Goal: Complete application form: Complete application form

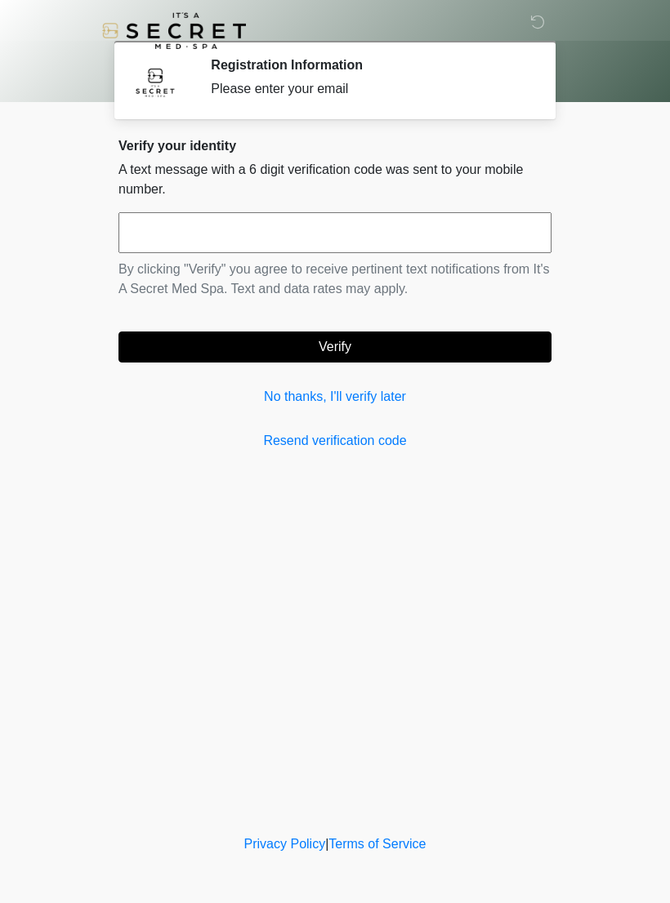
click at [322, 239] on input "text" at bounding box center [334, 232] width 433 height 41
type input "******"
click at [433, 340] on button "Verify" at bounding box center [334, 347] width 433 height 31
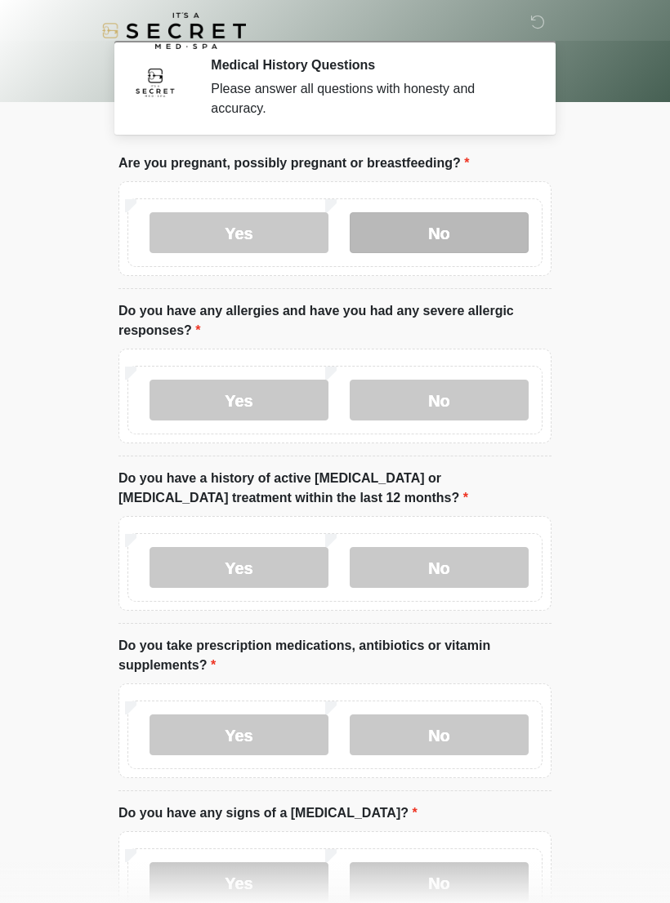
click at [432, 229] on label "No" at bounding box center [439, 232] width 179 height 41
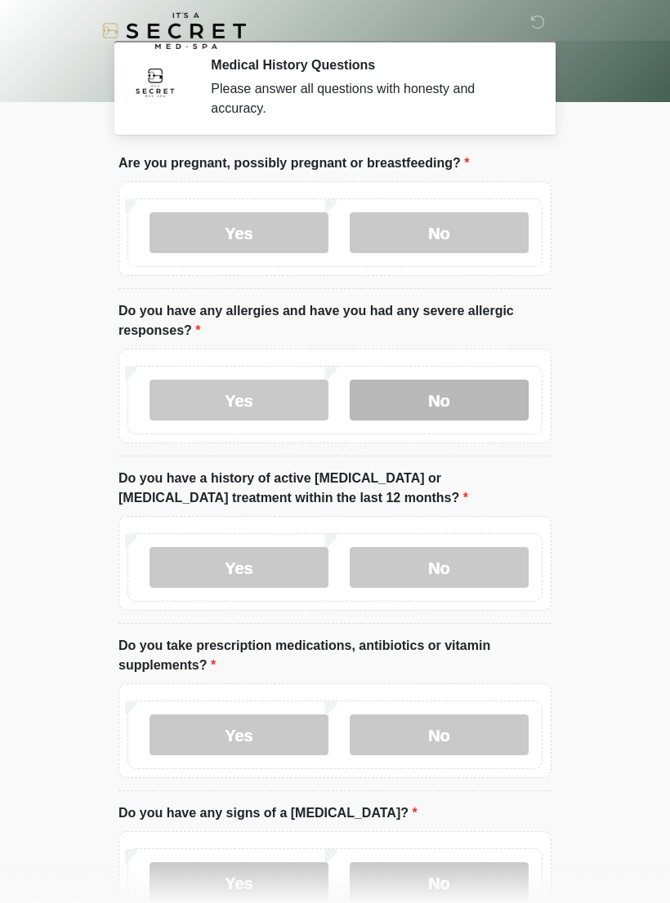
click at [402, 403] on label "No" at bounding box center [439, 400] width 179 height 41
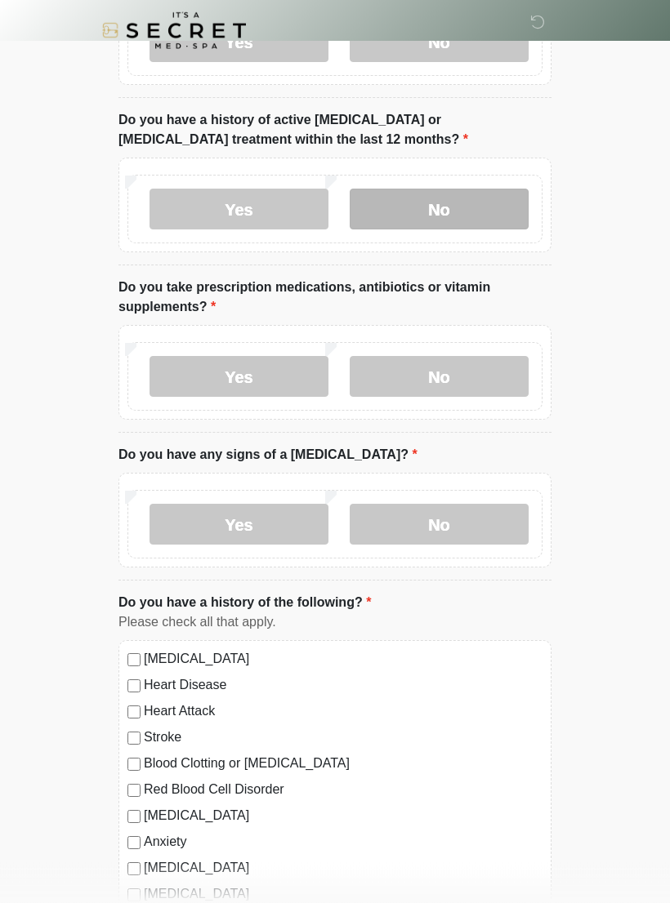
click at [414, 226] on label "No" at bounding box center [439, 209] width 179 height 41
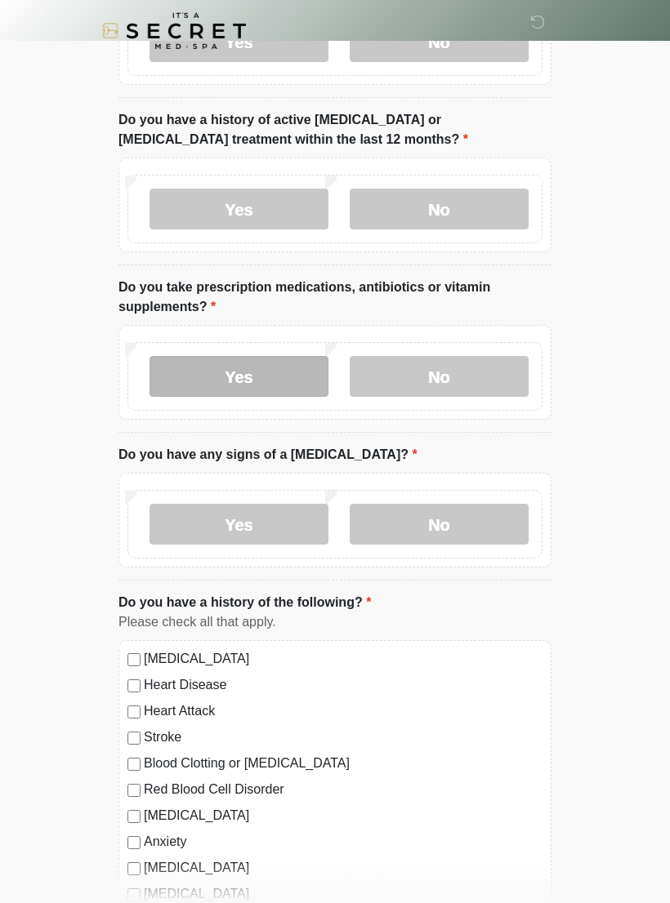
click at [196, 374] on label "Yes" at bounding box center [238, 376] width 179 height 41
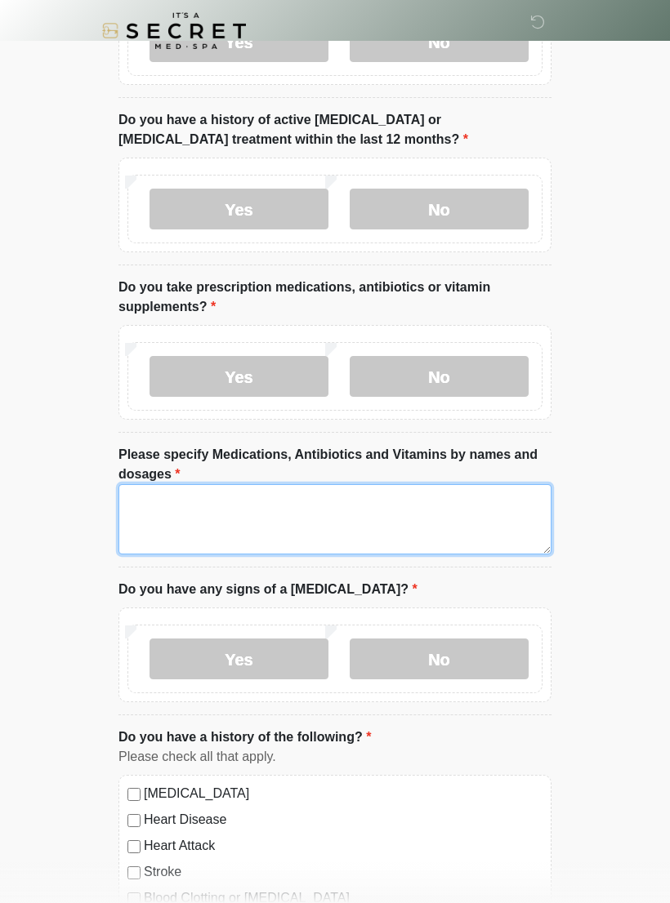
click at [179, 510] on textarea "Please specify Medications, Antibiotics and Vitamins by names and dosages" at bounding box center [334, 519] width 433 height 70
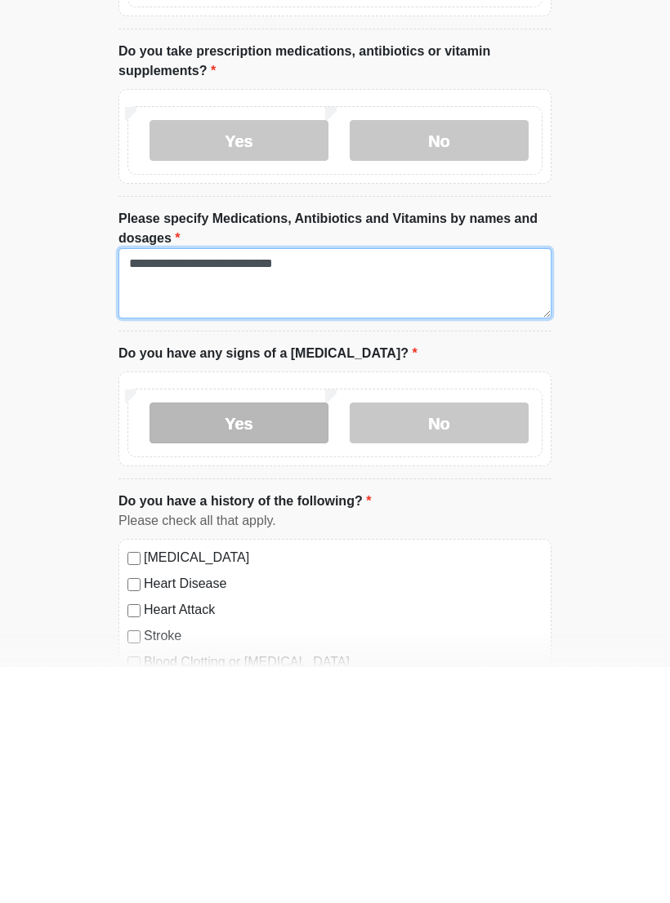
type textarea "**********"
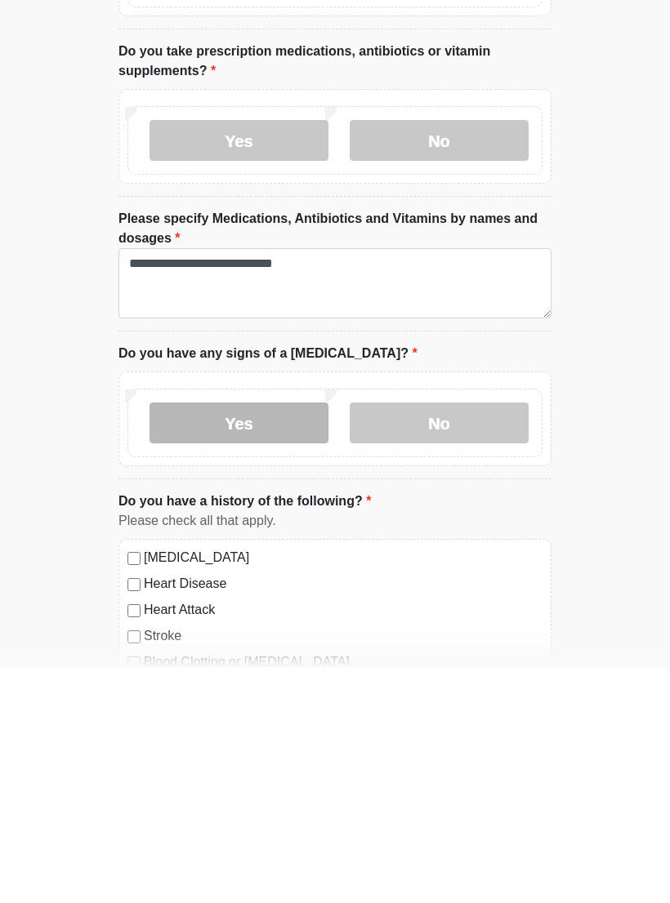
click at [227, 640] on label "Yes" at bounding box center [238, 660] width 179 height 41
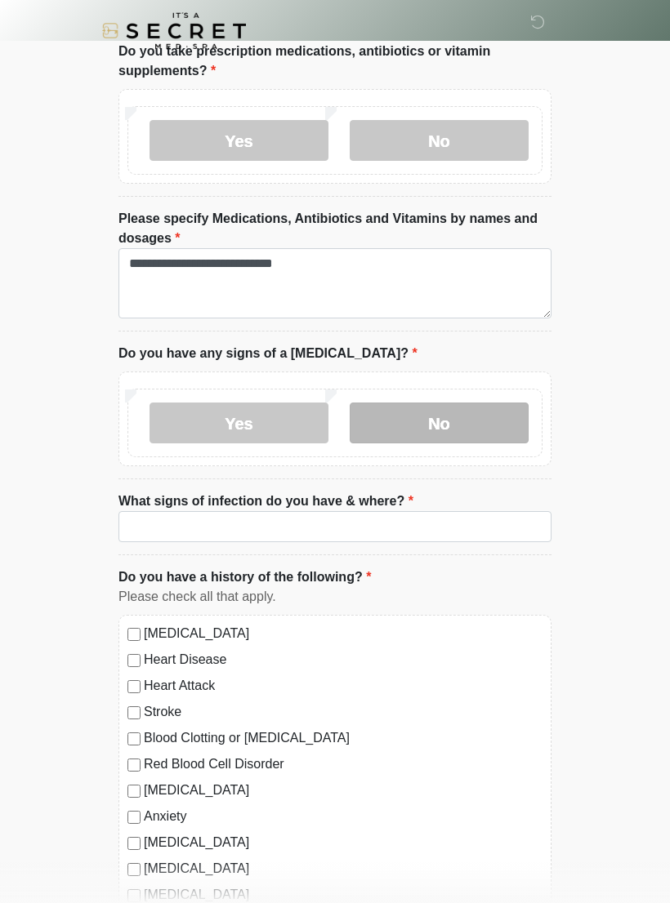
click at [407, 427] on label "No" at bounding box center [439, 423] width 179 height 41
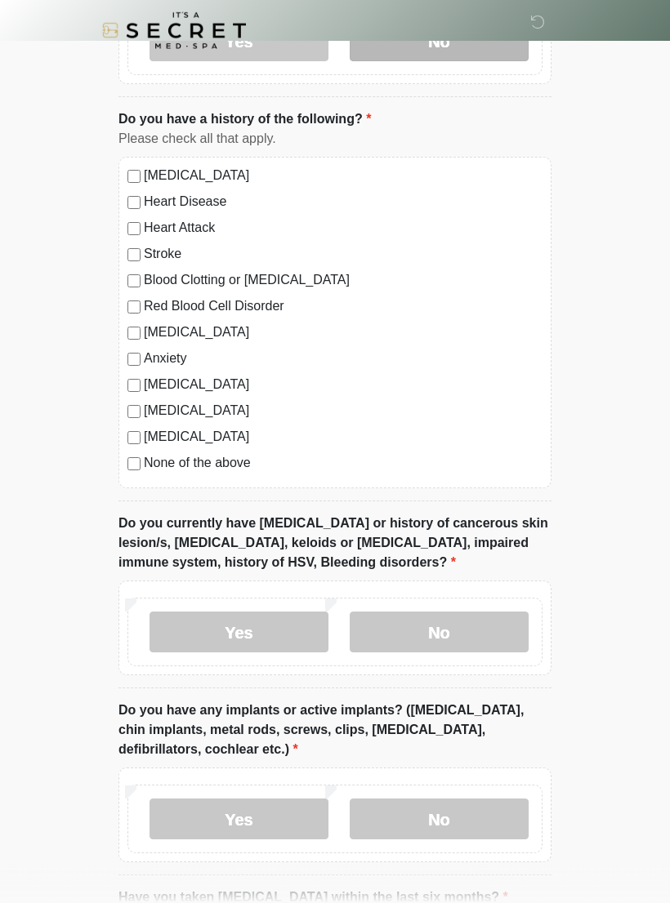
scroll to position [984, 0]
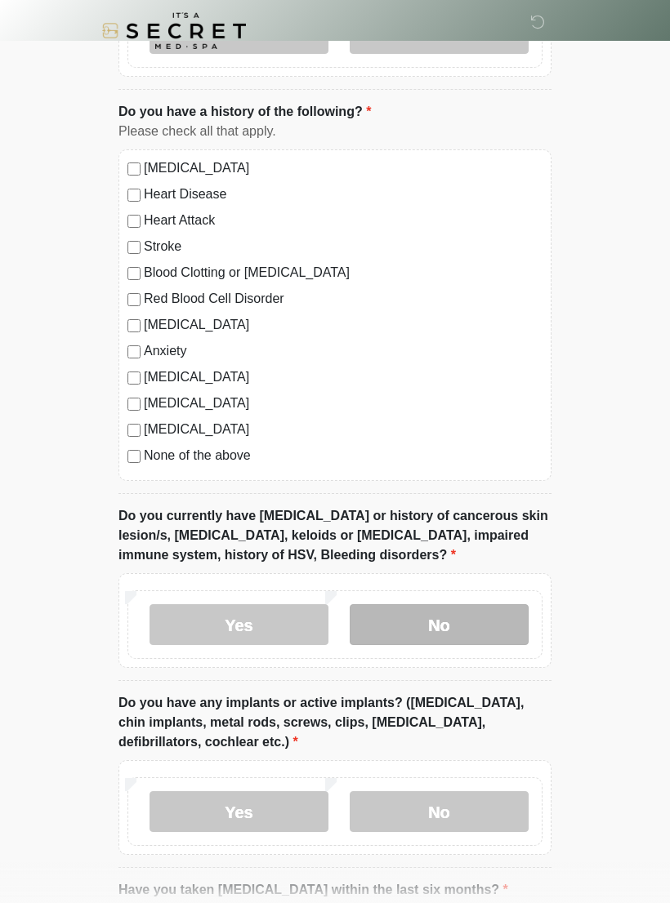
click at [398, 634] on label "No" at bounding box center [439, 624] width 179 height 41
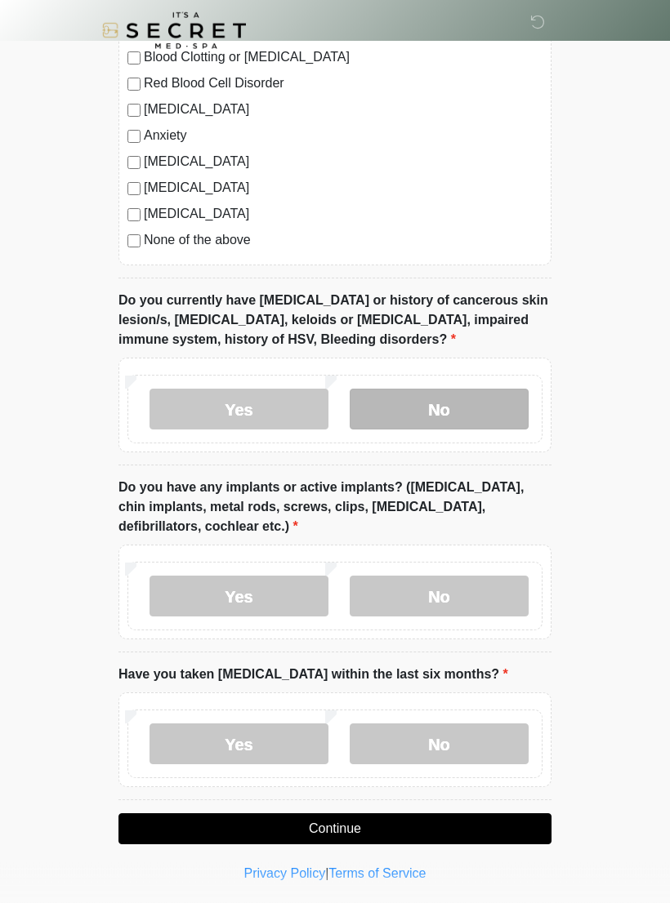
scroll to position [1200, 0]
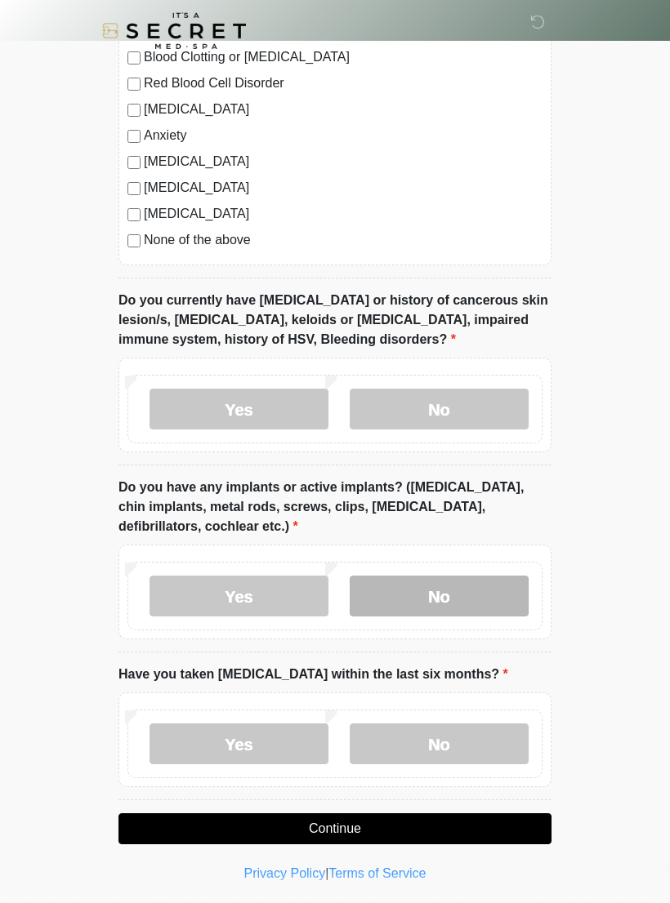
click at [403, 596] on label "No" at bounding box center [439, 596] width 179 height 41
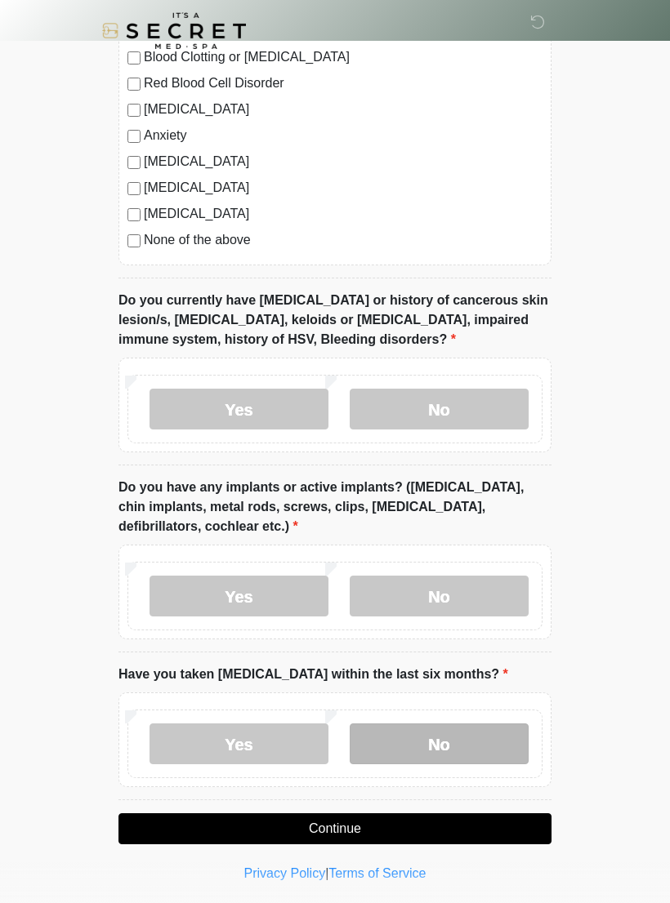
click at [393, 749] on label "No" at bounding box center [439, 744] width 179 height 41
click at [181, 819] on button "Continue" at bounding box center [334, 829] width 433 height 31
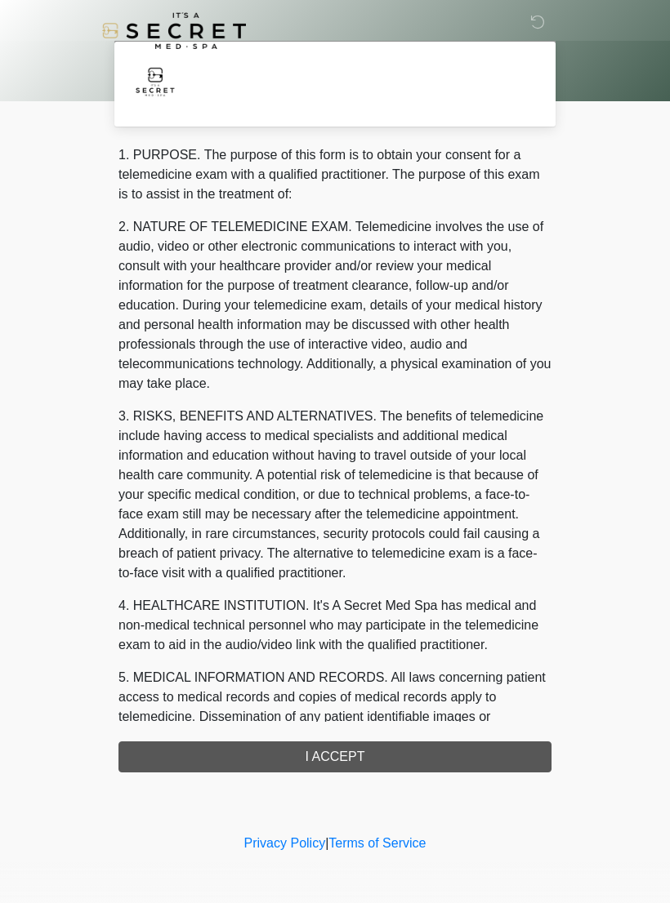
scroll to position [0, 0]
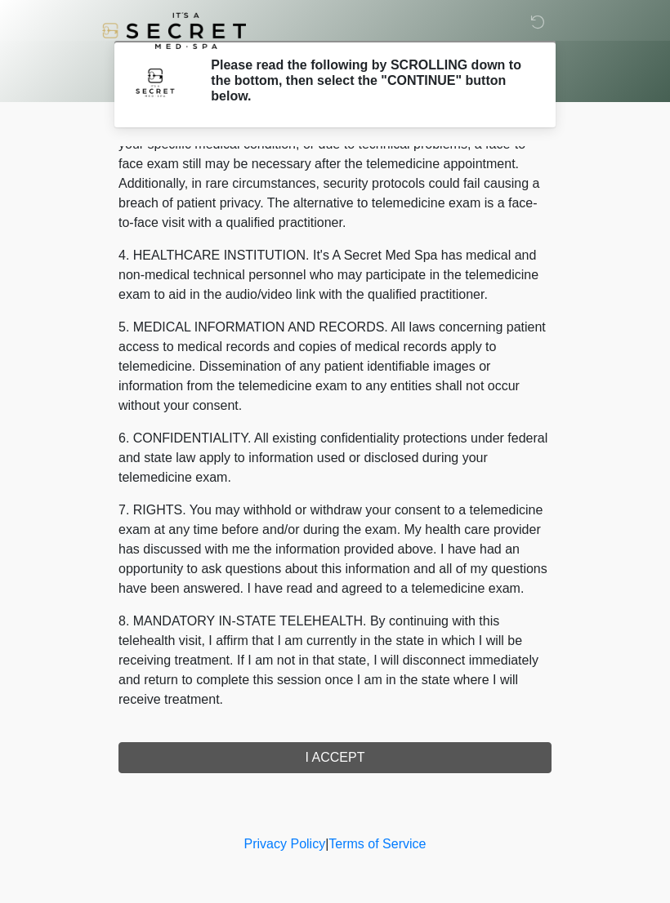
click at [174, 751] on button "I ACCEPT" at bounding box center [334, 757] width 433 height 31
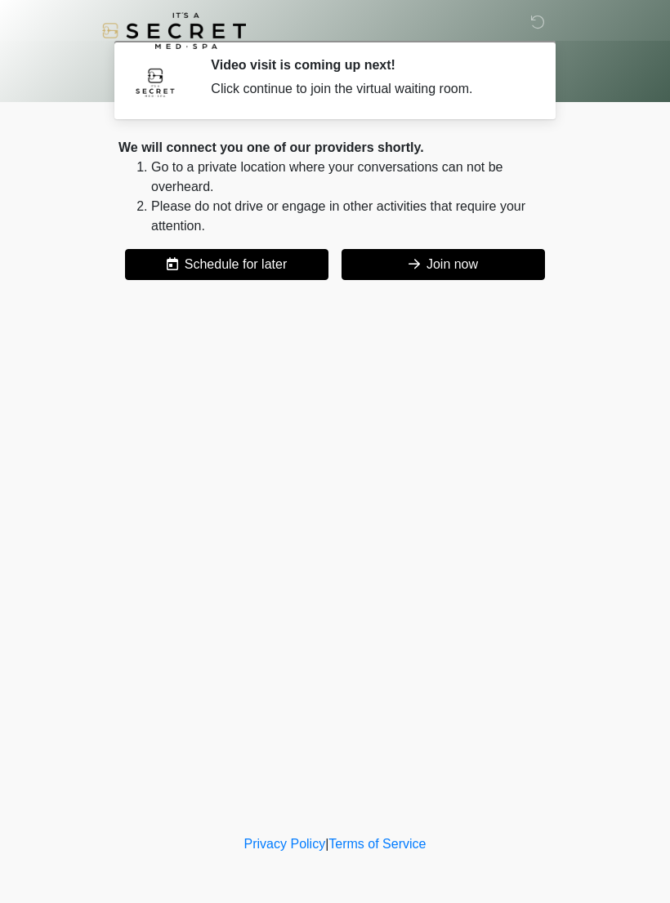
click at [395, 261] on button "Join now" at bounding box center [442, 264] width 203 height 31
